Goal: Navigation & Orientation: Go to known website

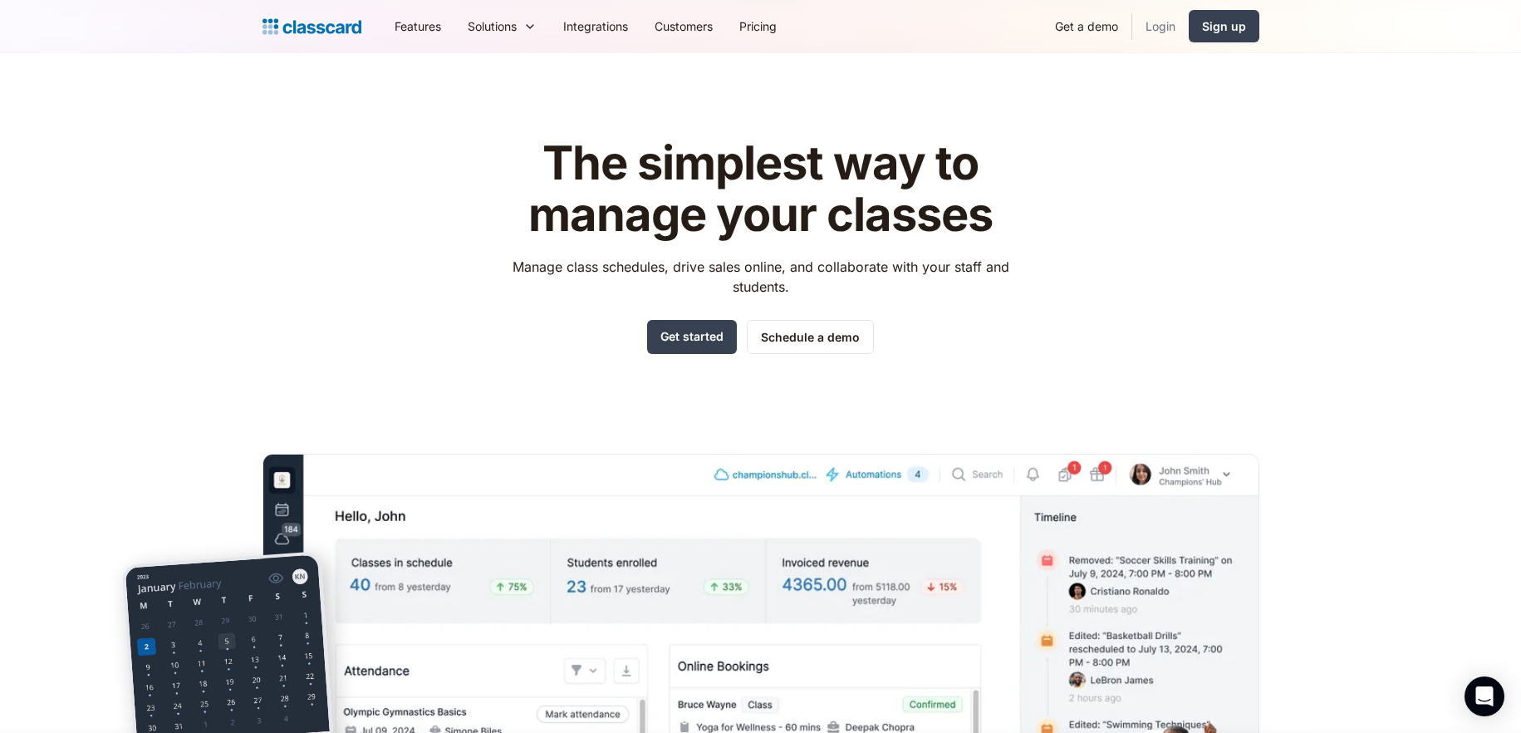
click at [1152, 22] on link "Login" at bounding box center [1160, 25] width 56 height 37
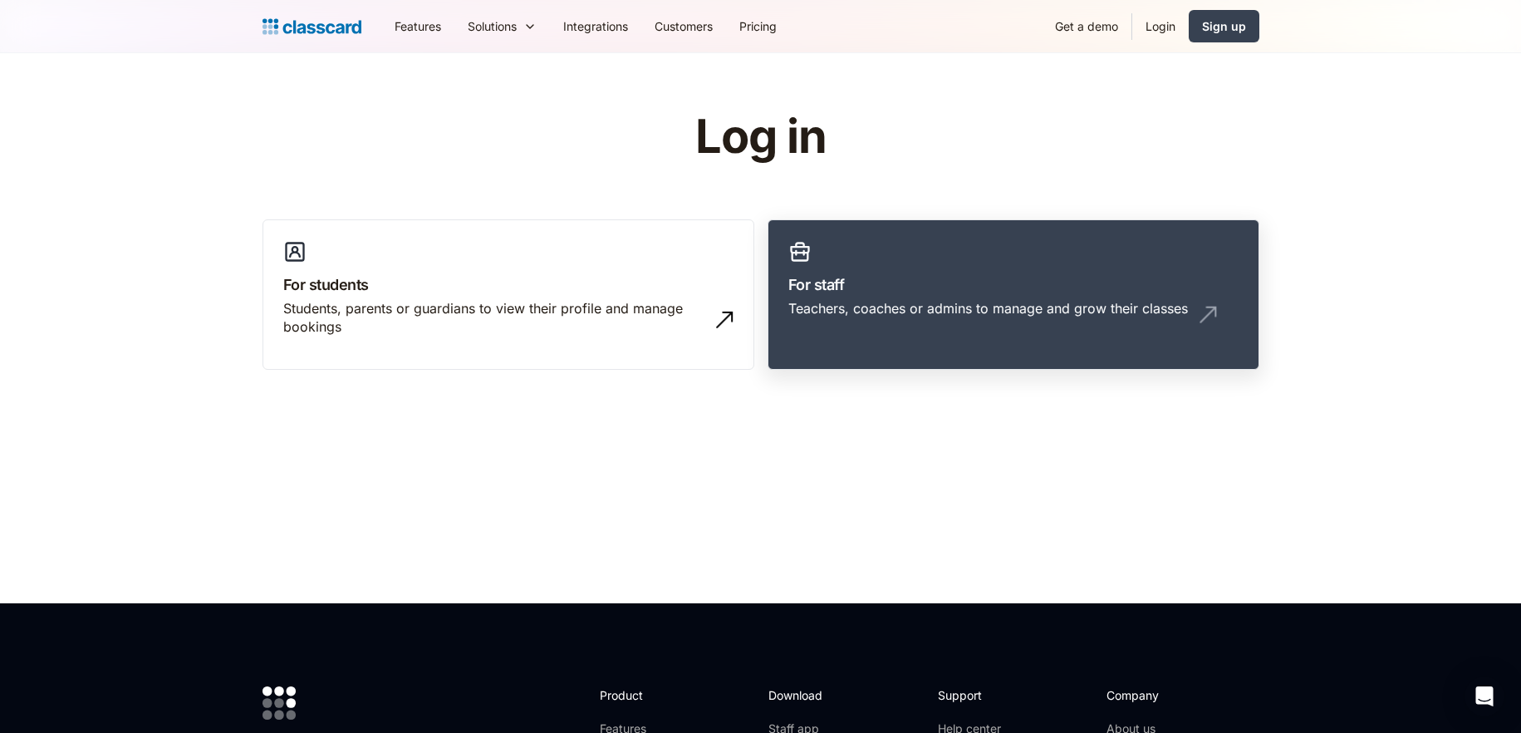
click at [827, 304] on div "Teachers, coaches or admins to manage and grow their classes" at bounding box center [988, 308] width 400 height 18
